Goal: Task Accomplishment & Management: Use online tool/utility

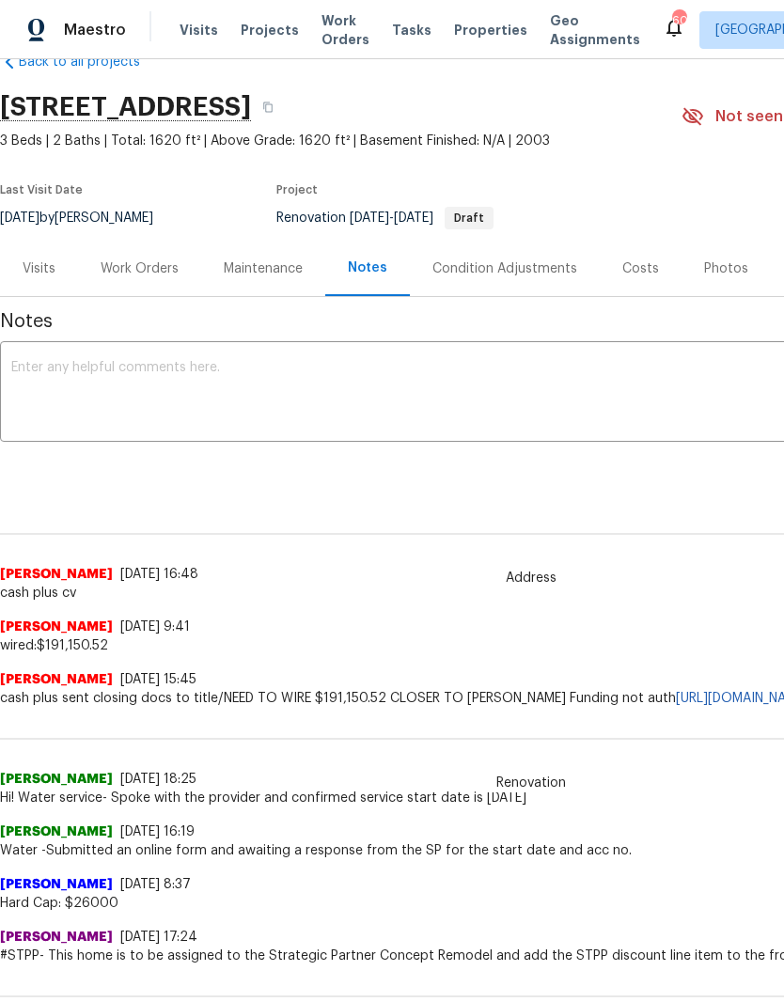
scroll to position [42, 0]
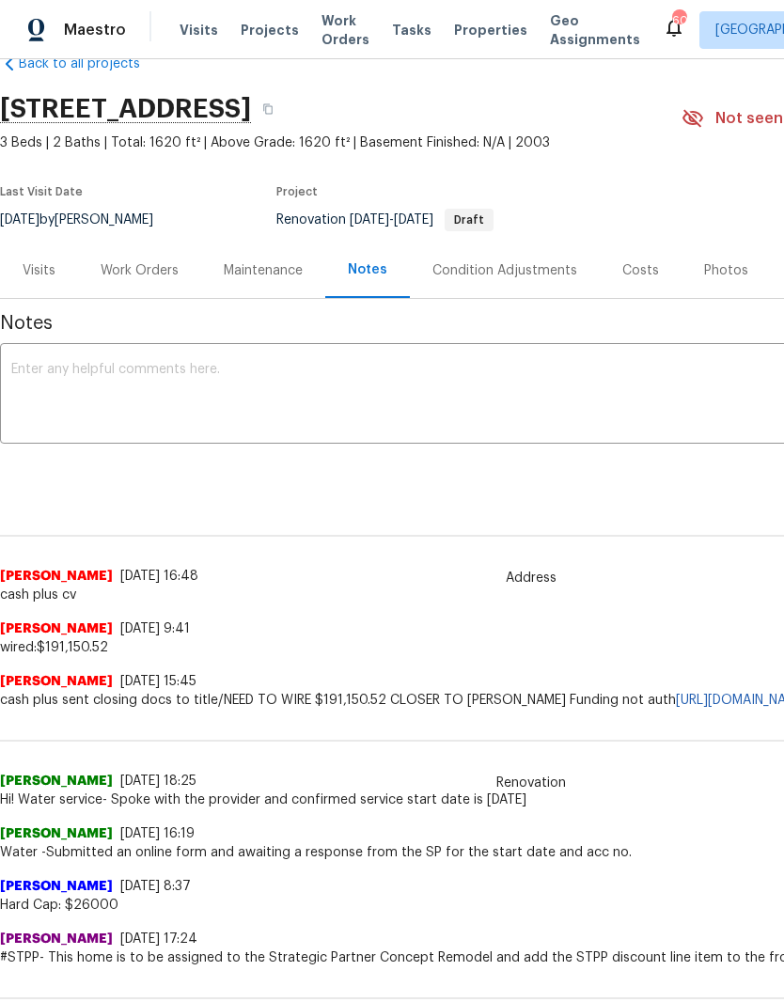
click at [134, 280] on div "Work Orders" at bounding box center [139, 270] width 123 height 55
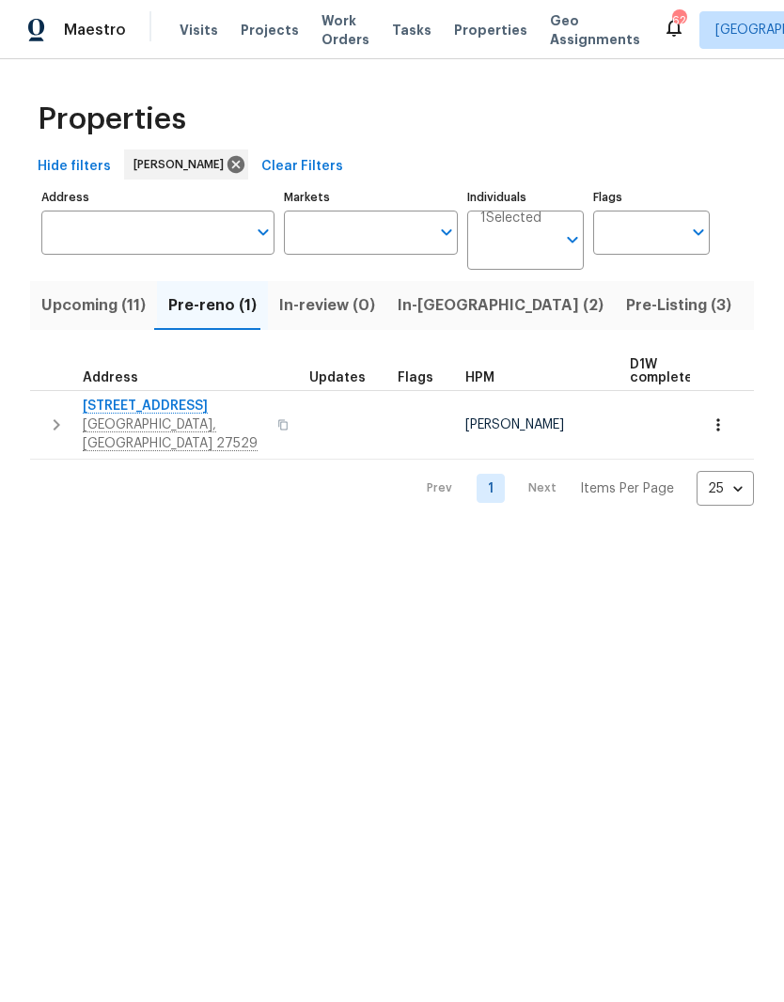
click at [444, 302] on span "In-[GEOGRAPHIC_DATA] (2)" at bounding box center [501, 305] width 206 height 26
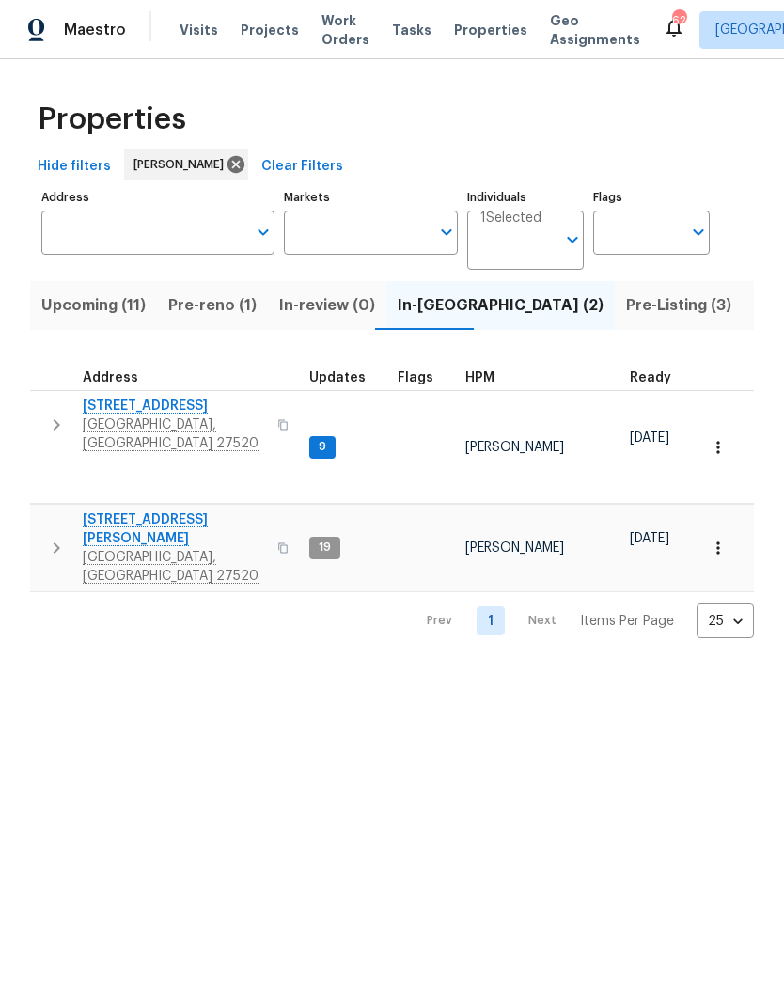
click at [152, 410] on span "[STREET_ADDRESS]" at bounding box center [174, 406] width 183 height 19
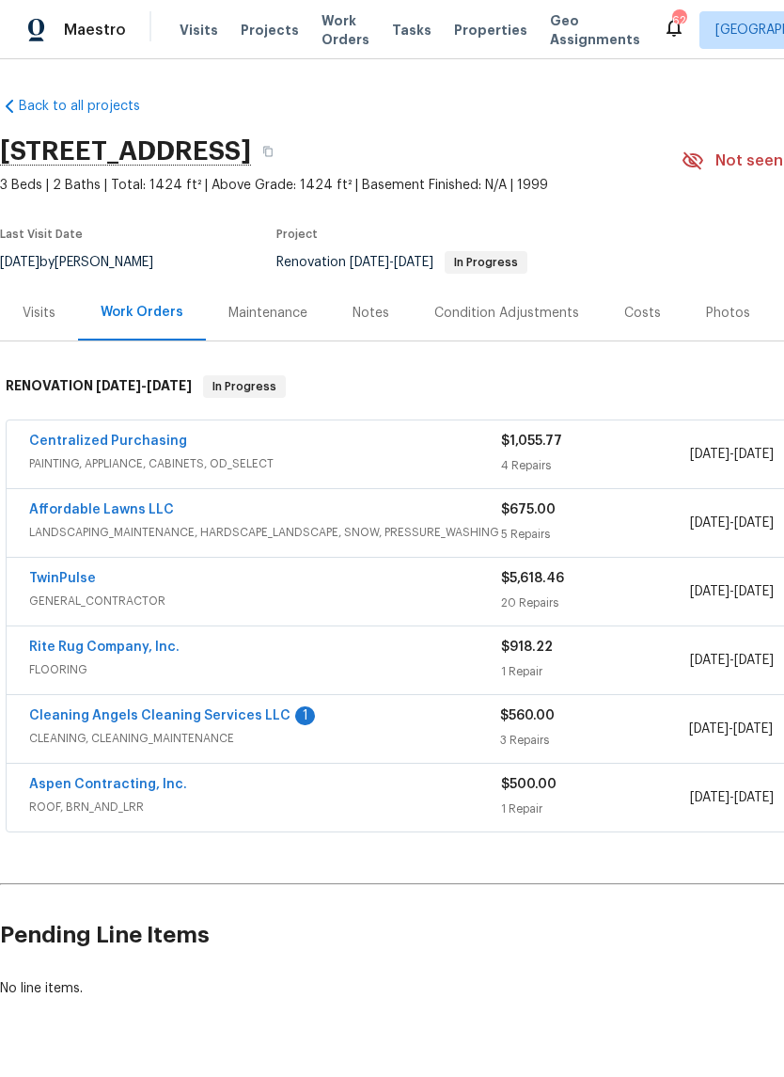
click at [51, 580] on link "TwinPulse" at bounding box center [62, 578] width 67 height 13
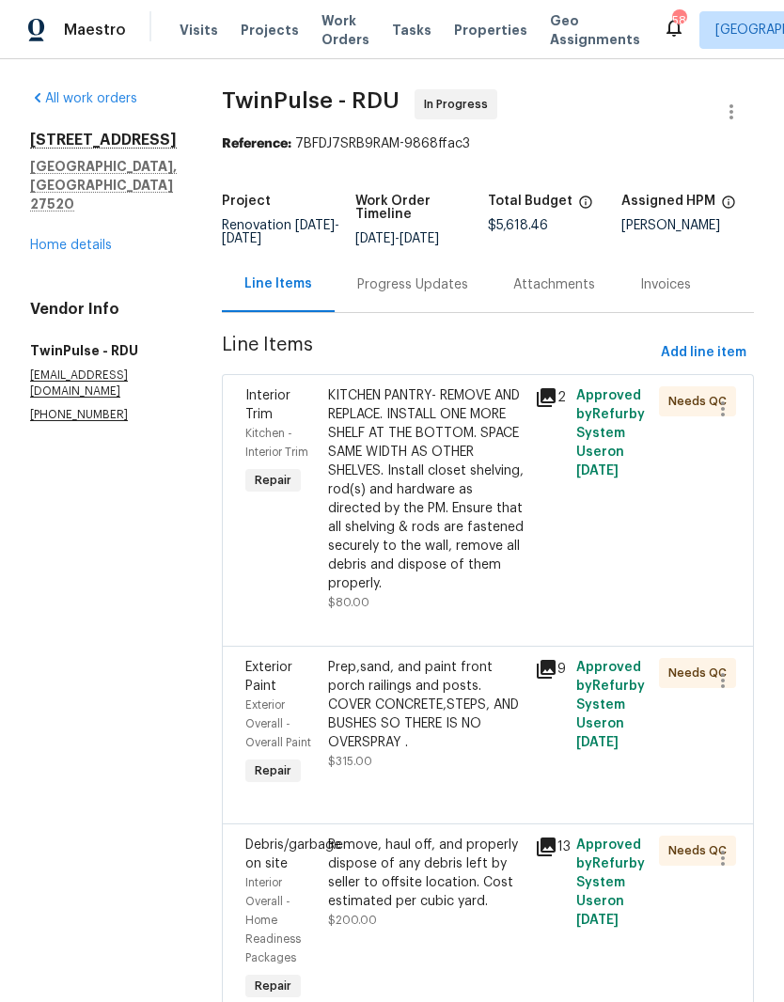
click at [53, 239] on link "Home details" at bounding box center [71, 245] width 82 height 13
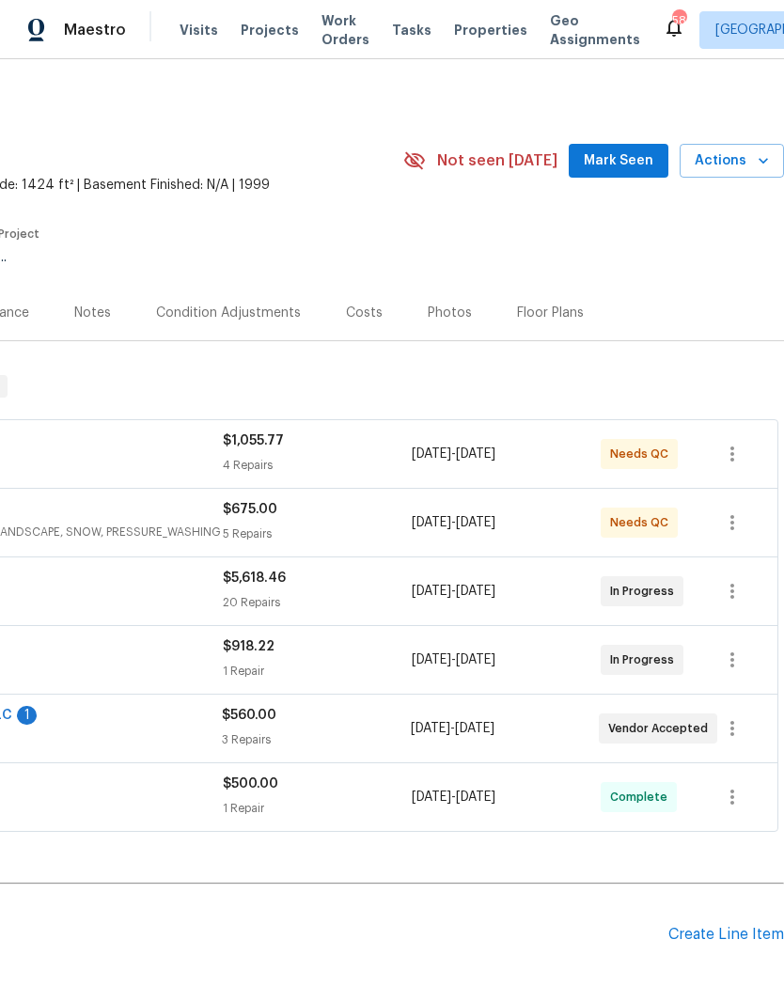
scroll to position [0, 278]
click at [356, 313] on div "Costs" at bounding box center [364, 313] width 37 height 19
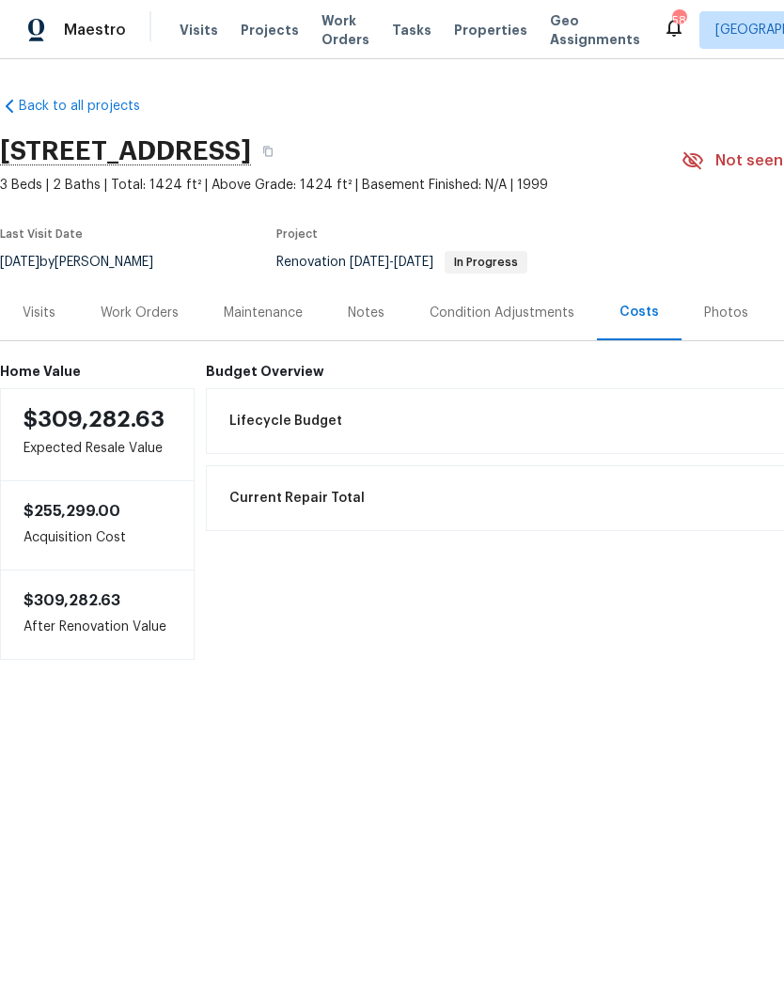
click at [125, 321] on div "Work Orders" at bounding box center [140, 313] width 78 height 19
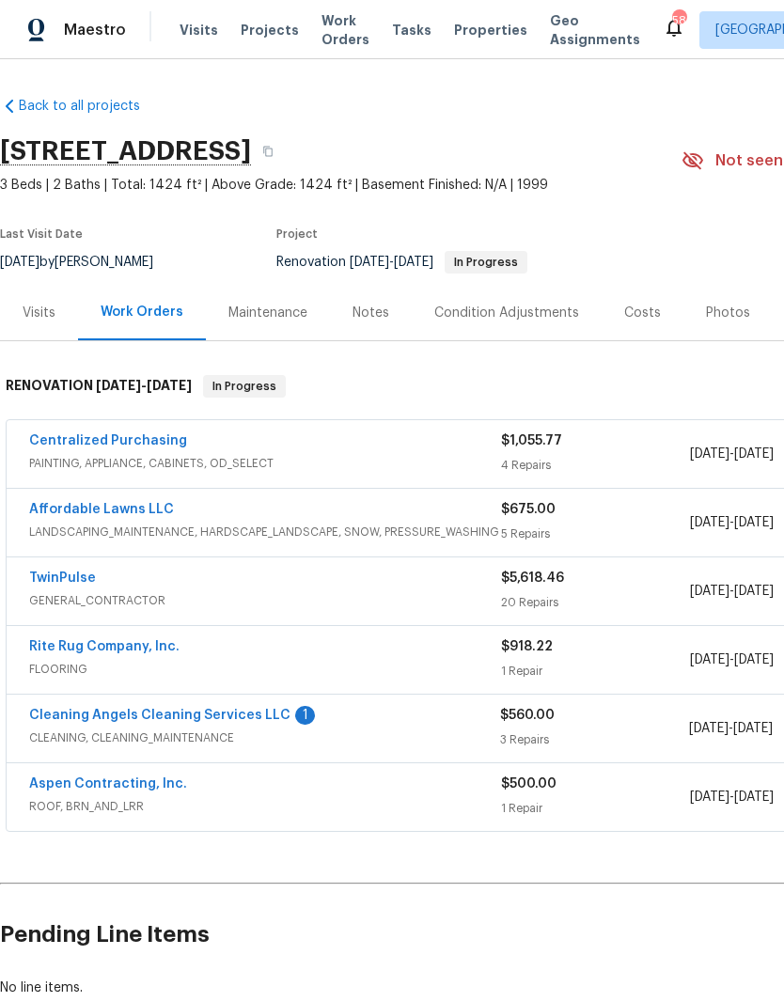
click at [220, 720] on link "Cleaning Angels Cleaning Services LLC" at bounding box center [159, 715] width 261 height 13
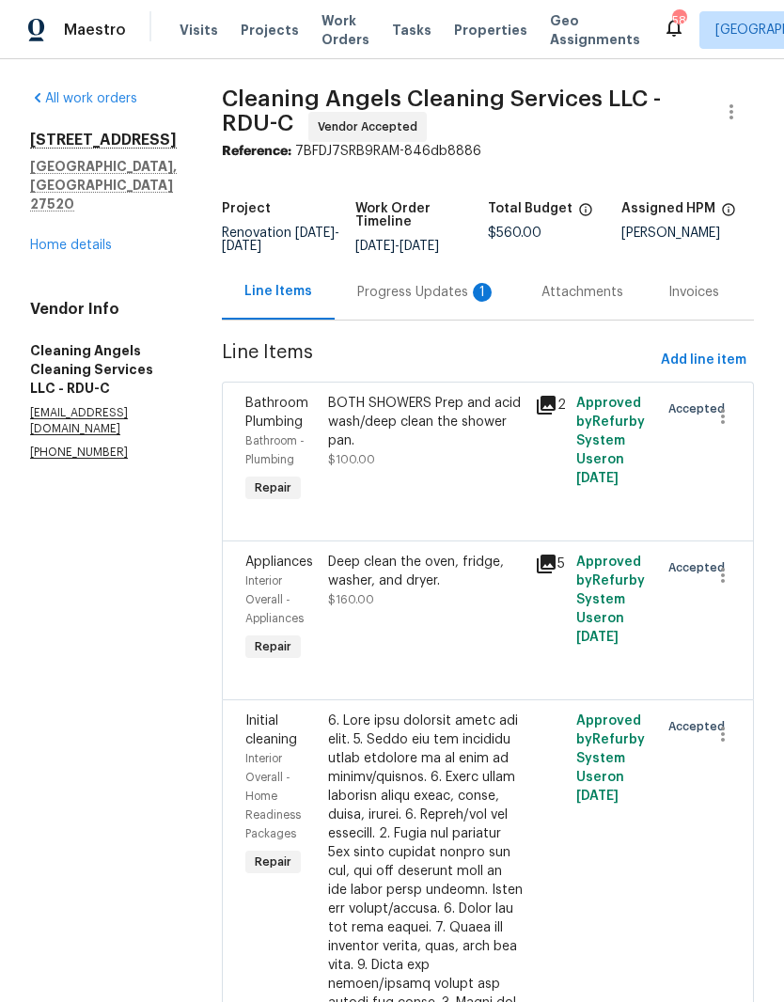
click at [444, 302] on div "Progress Updates 1" at bounding box center [426, 292] width 139 height 19
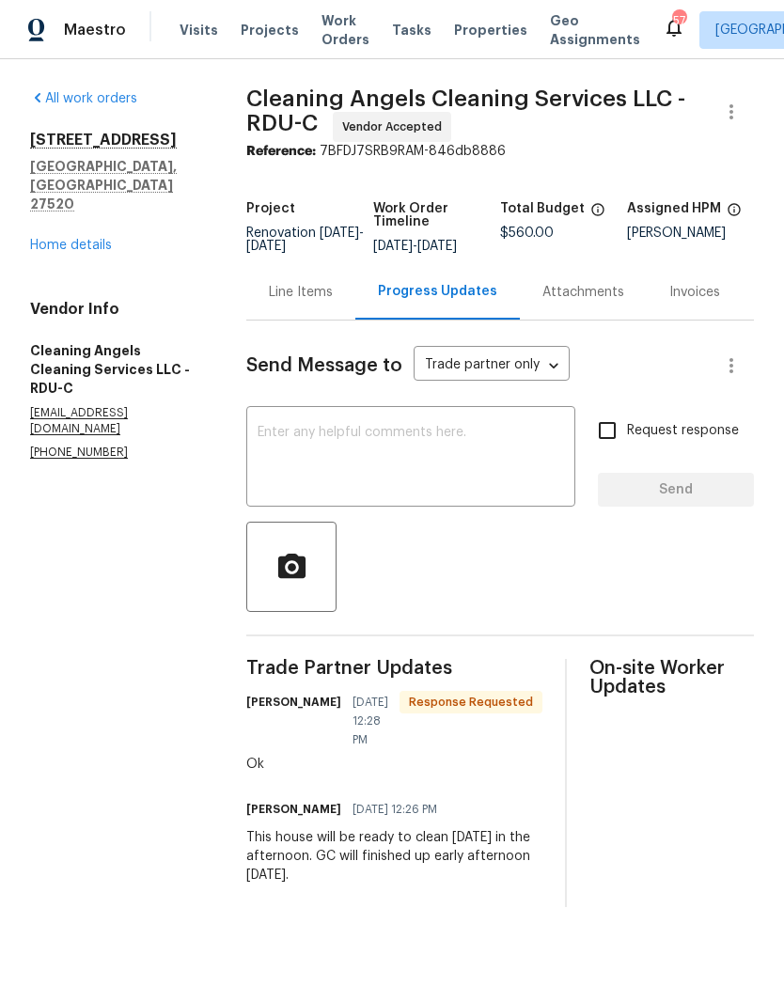
click at [480, 459] on textarea at bounding box center [411, 459] width 307 height 66
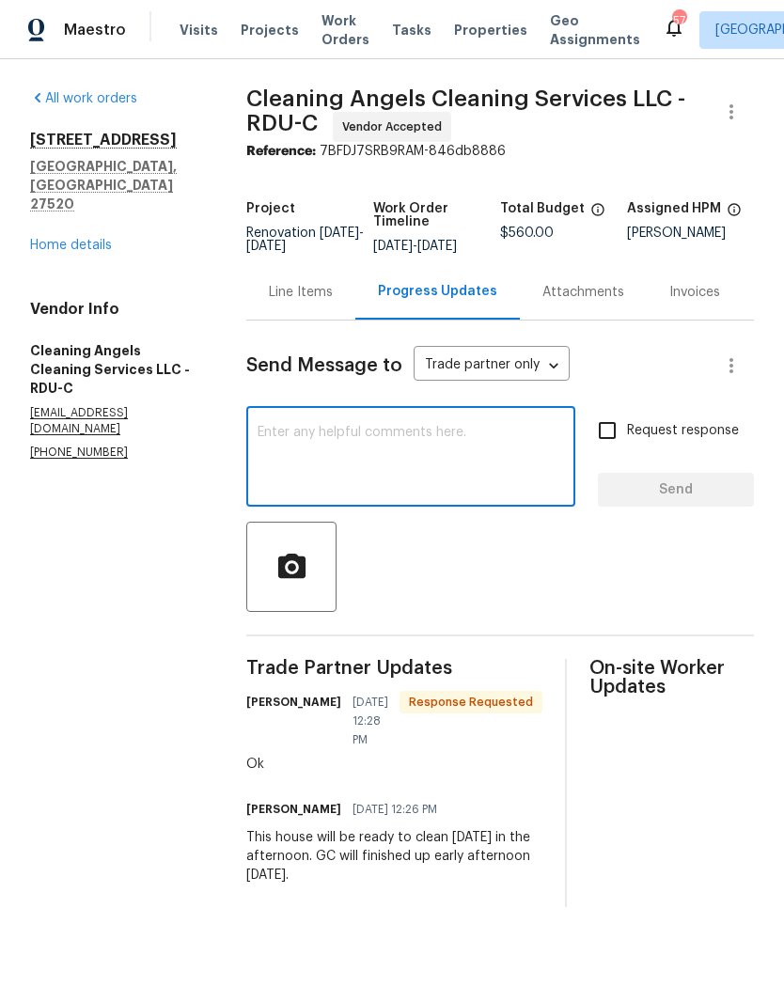
click at [94, 239] on link "Home details" at bounding box center [71, 245] width 82 height 13
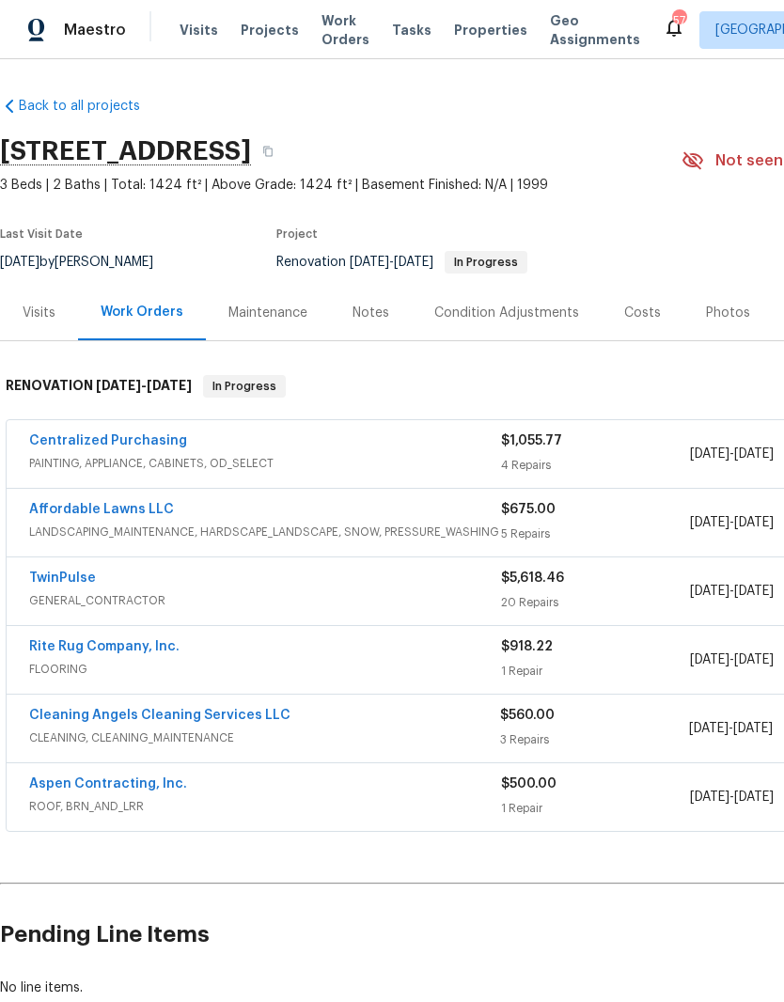
click at [647, 313] on div "Costs" at bounding box center [642, 313] width 37 height 19
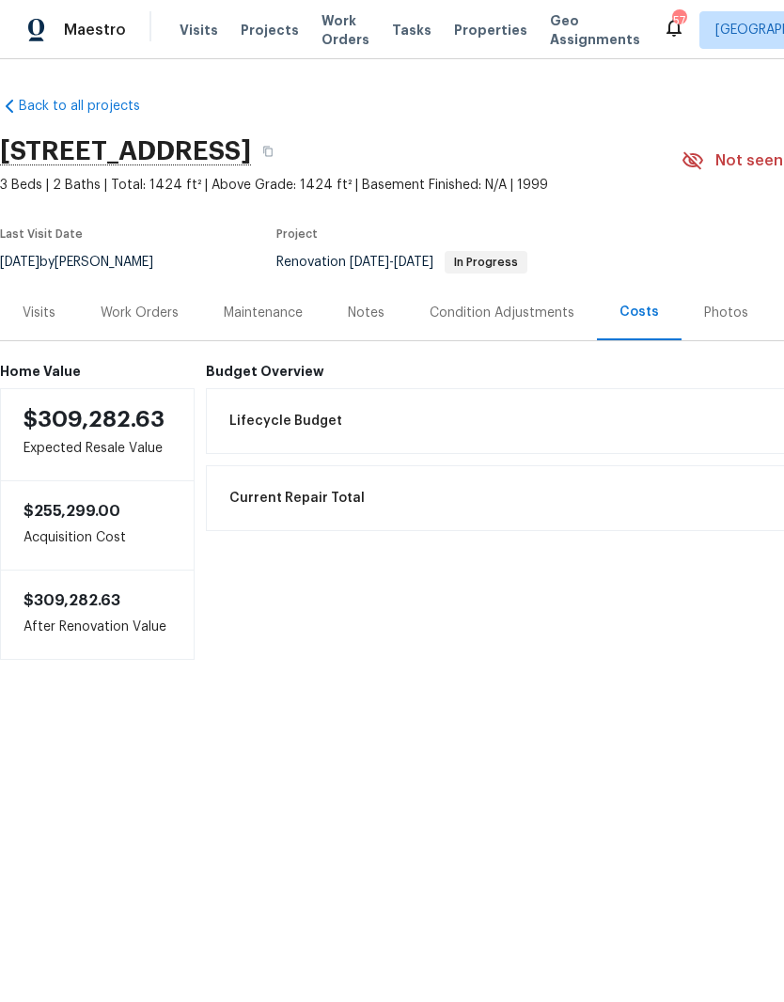
click at [141, 322] on div "Work Orders" at bounding box center [140, 313] width 78 height 19
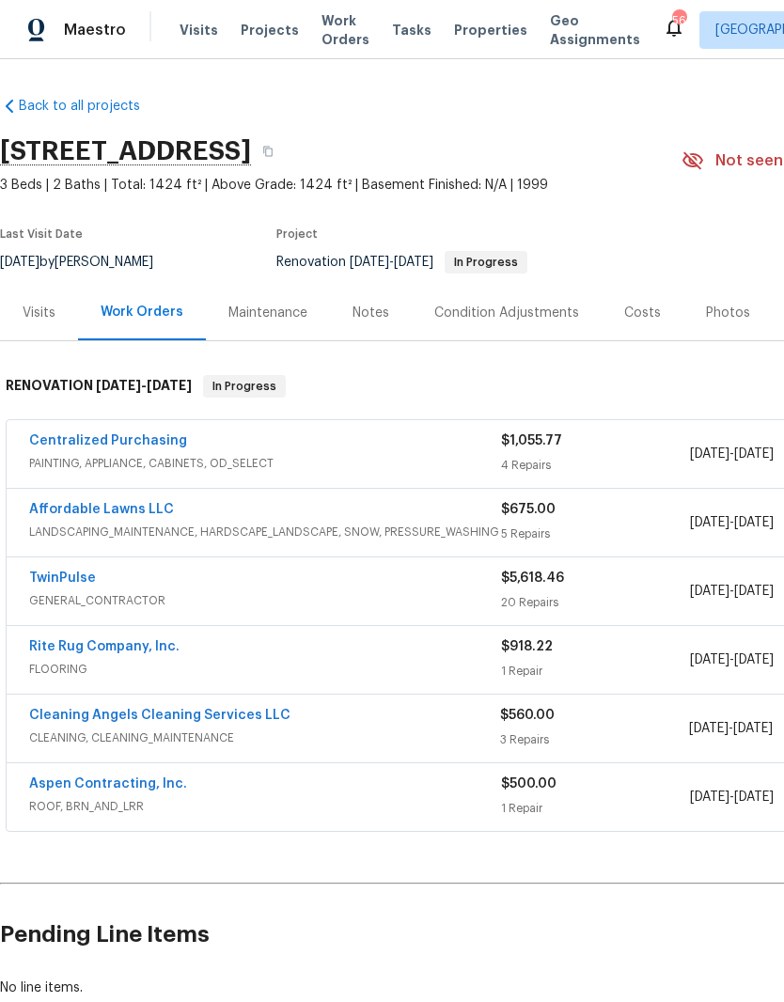
click at [58, 581] on link "TwinPulse" at bounding box center [62, 578] width 67 height 13
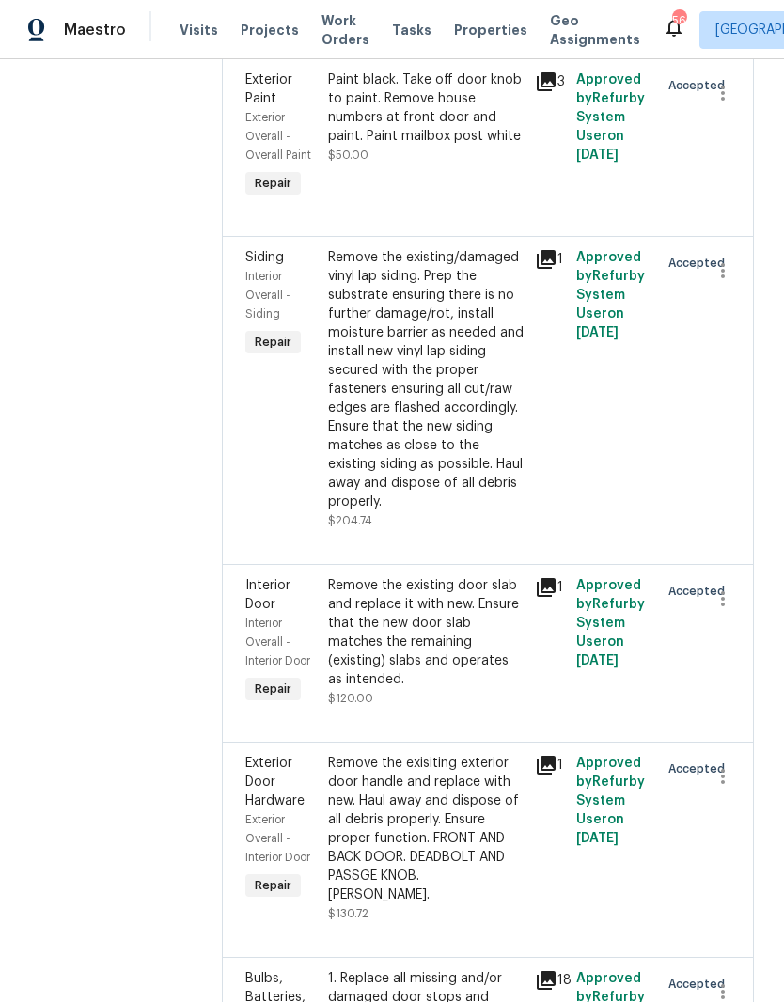
scroll to position [3304, 0]
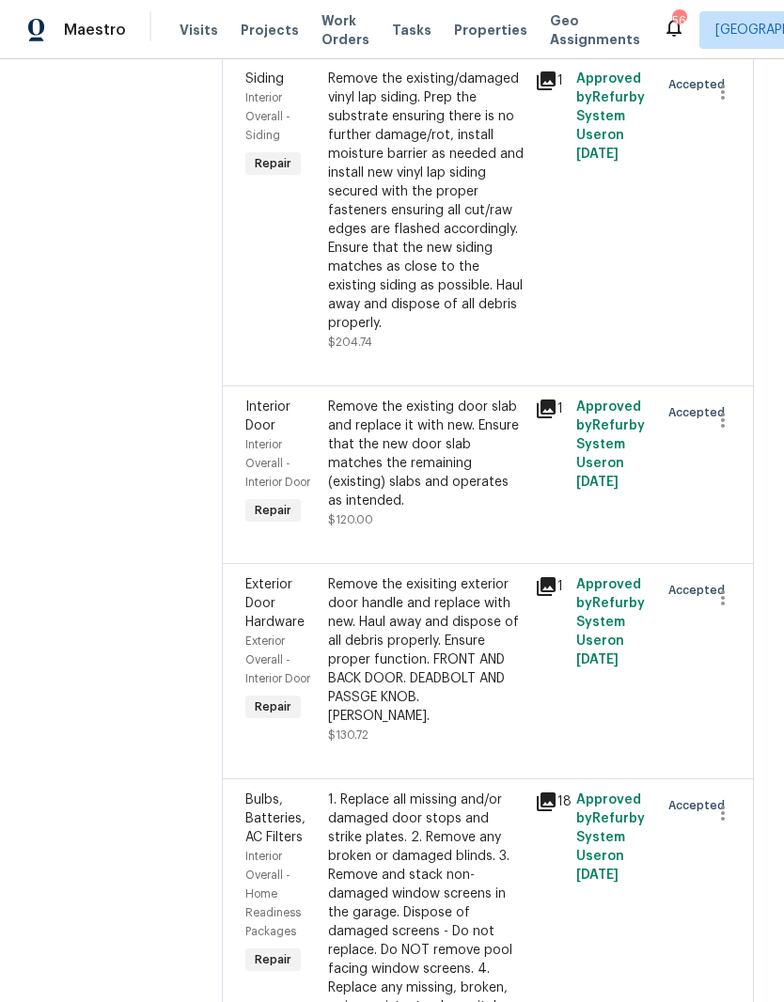
click at [405, 502] on div "Remove the existing door slab and replace it with new. Ensure that the new door…" at bounding box center [426, 454] width 196 height 113
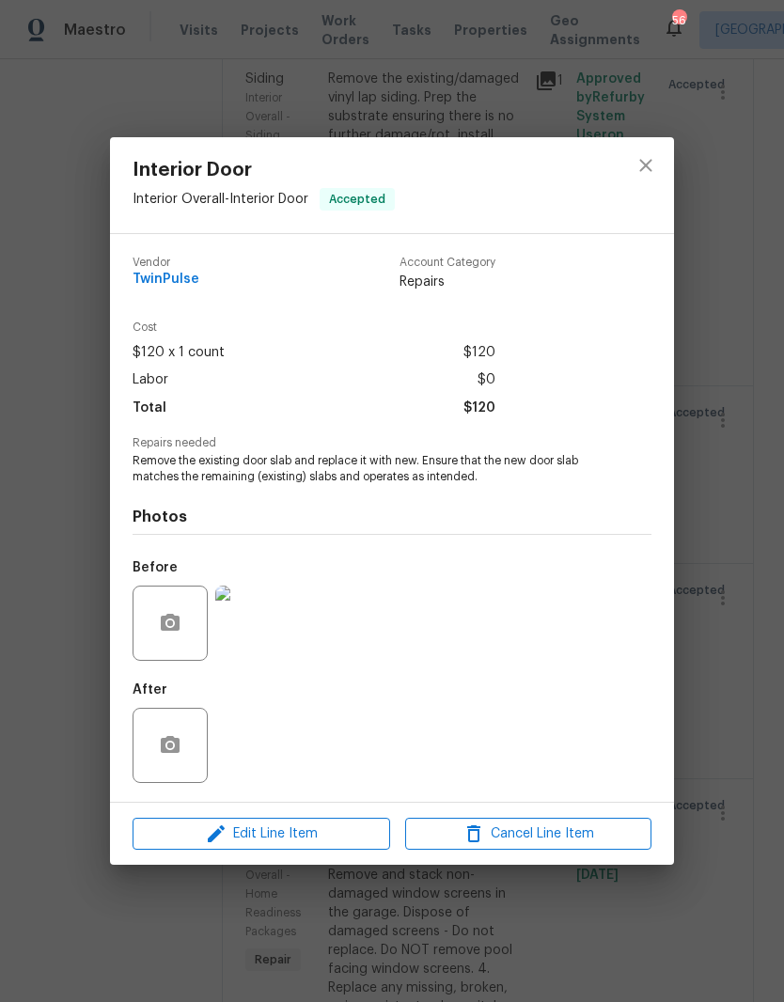
click at [243, 627] on img at bounding box center [252, 623] width 75 height 75
